Goal: Task Accomplishment & Management: Manage account settings

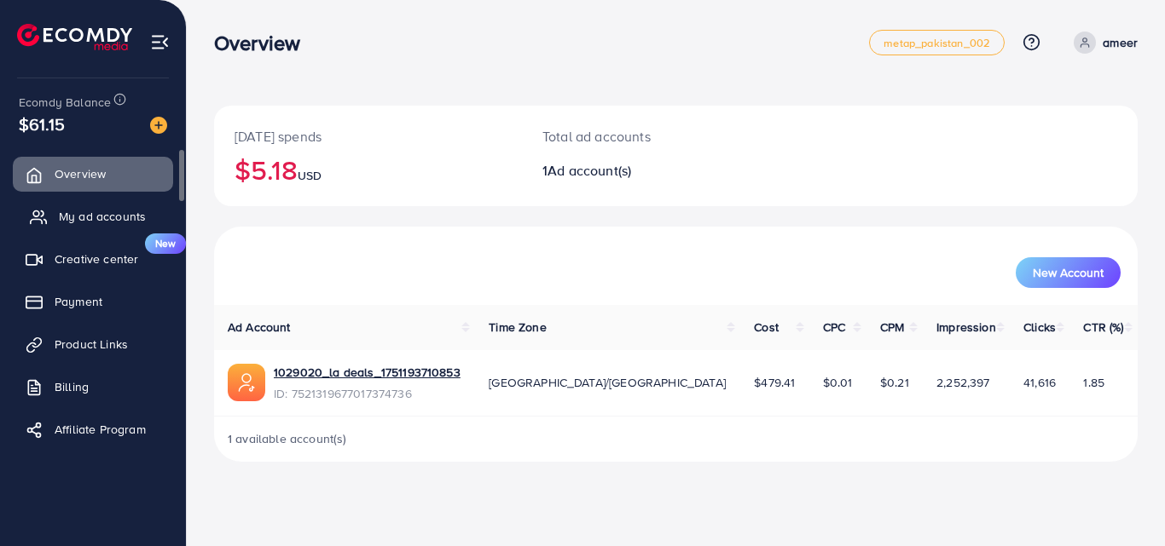
click at [80, 214] on span "My ad accounts" at bounding box center [102, 216] width 87 height 17
